Goal: Task Accomplishment & Management: Manage account settings

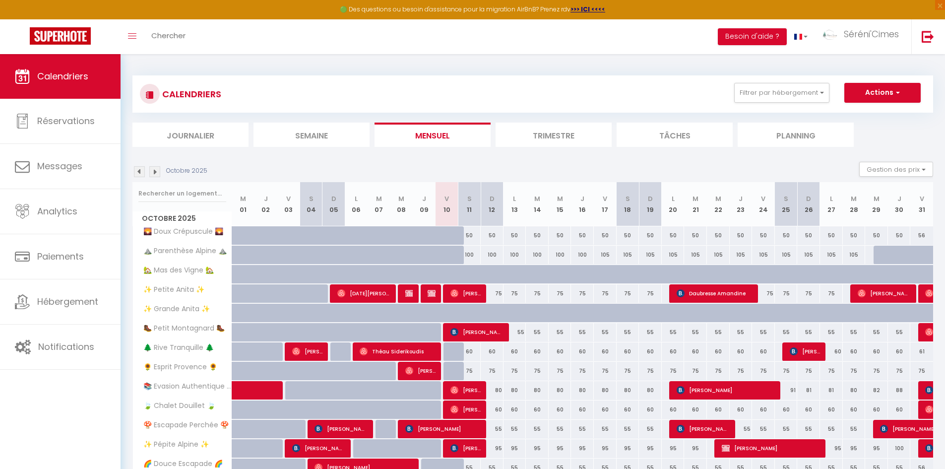
scroll to position [175, 0]
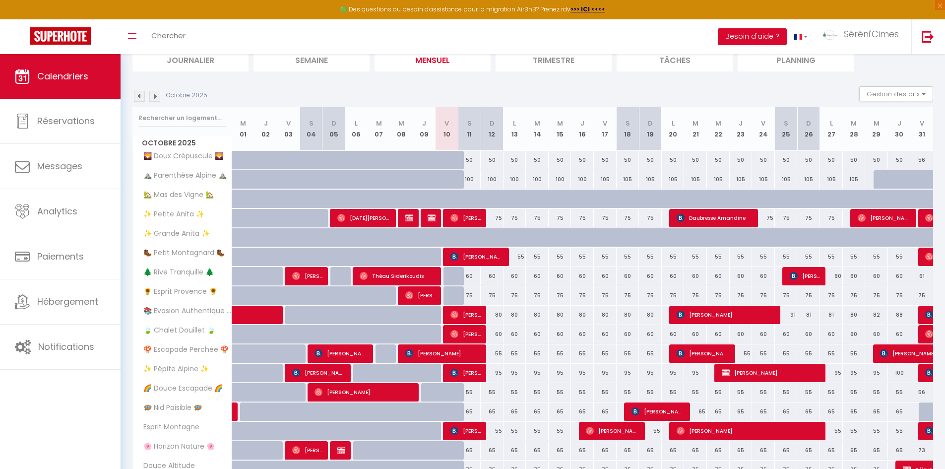
click at [137, 98] on img at bounding box center [139, 96] width 11 height 11
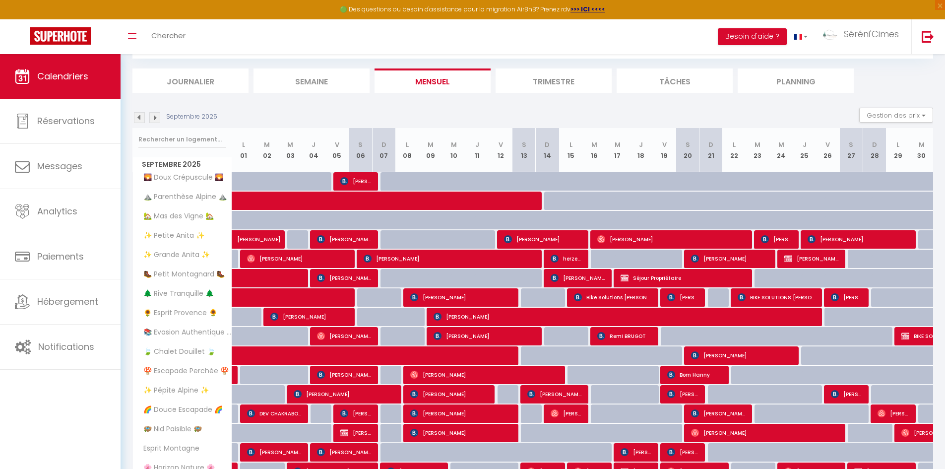
scroll to position [75, 0]
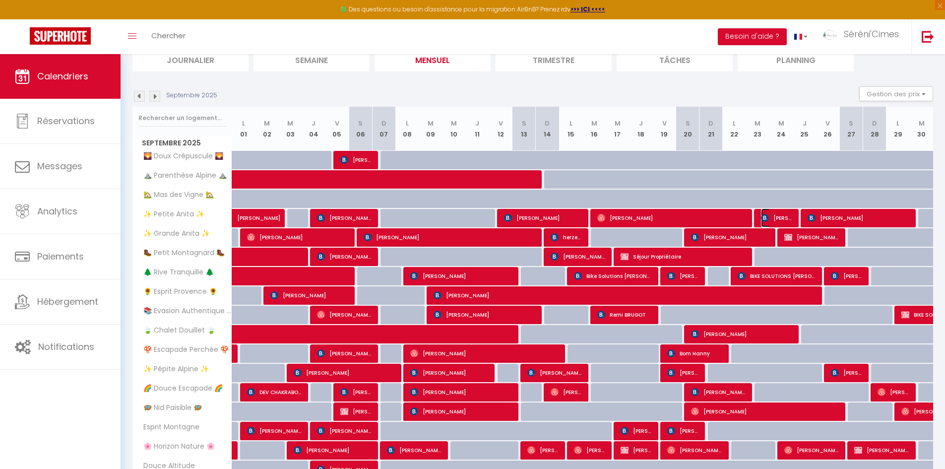
click at [785, 219] on span "[PERSON_NAME]" at bounding box center [776, 217] width 31 height 19
select select "OK"
select select "1"
select select "0"
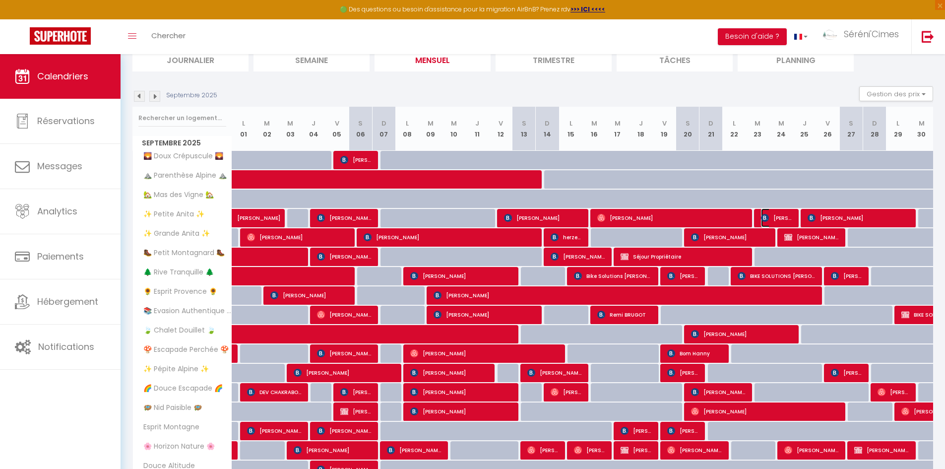
select select "1"
select select
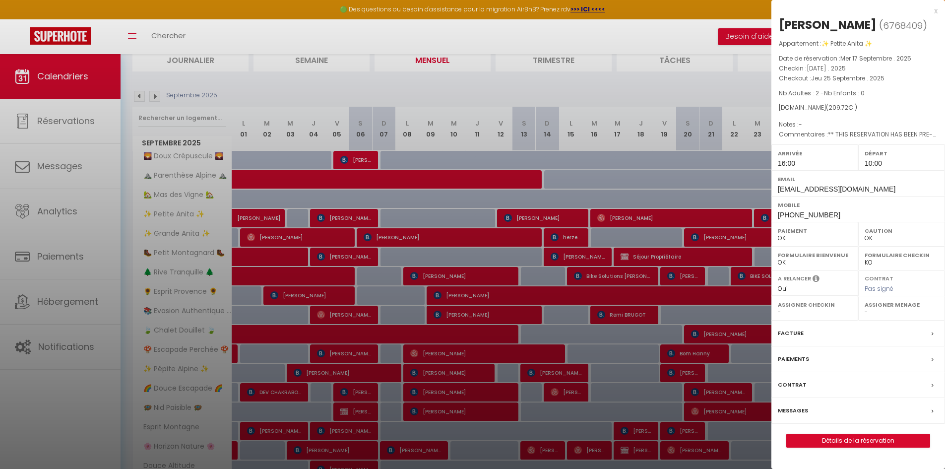
drag, startPoint x: 712, startPoint y: 191, endPoint x: 727, endPoint y: 183, distance: 16.6
click at [719, 190] on div at bounding box center [472, 234] width 945 height 469
